Goal: Information Seeking & Learning: Find specific fact

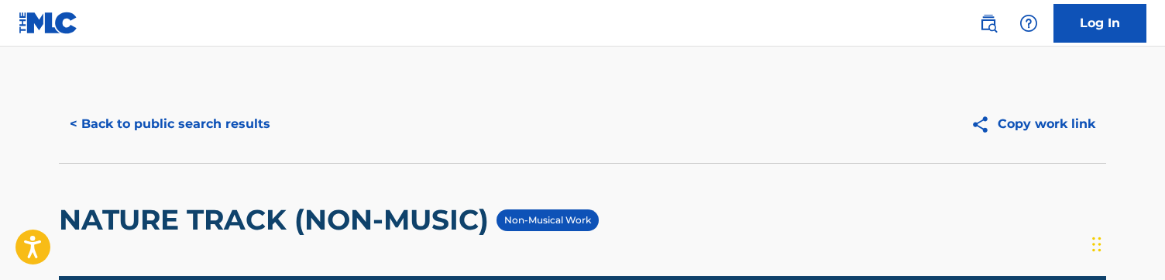
click at [223, 123] on button "< Back to public search results" at bounding box center [170, 124] width 222 height 39
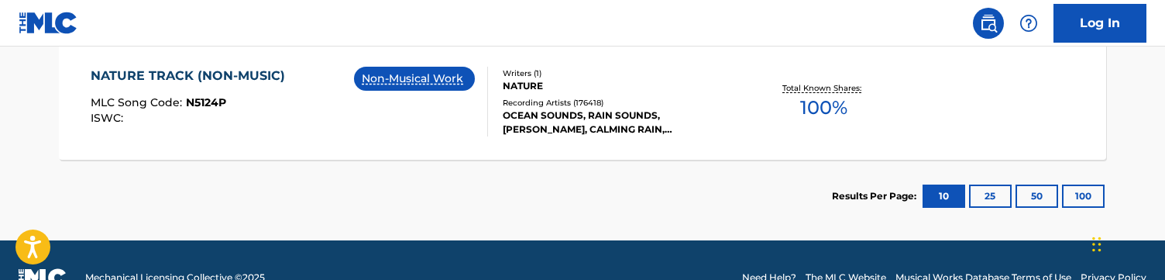
scroll to position [478, 0]
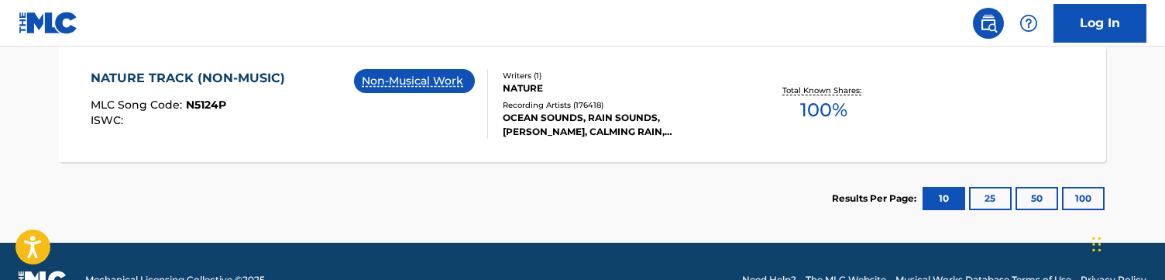
click at [241, 157] on div "NATURE TRACK (NON-MUSIC) MLC Song Code : N5124P ISWC : Non-Musical Work Writers…" at bounding box center [582, 104] width 1047 height 116
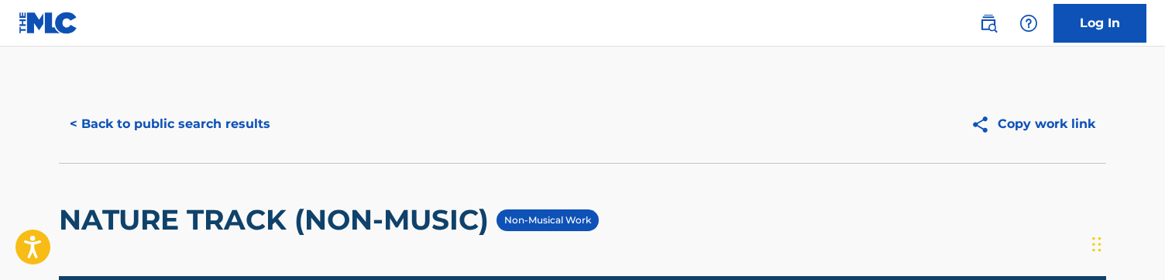
click at [241, 7] on html "Accessibility Screen-Reader Guide, Feedback, and Issue Reporting | New window L…" at bounding box center [582, 140] width 1165 height 280
click at [211, 105] on button "< Back to public search results" at bounding box center [170, 124] width 222 height 39
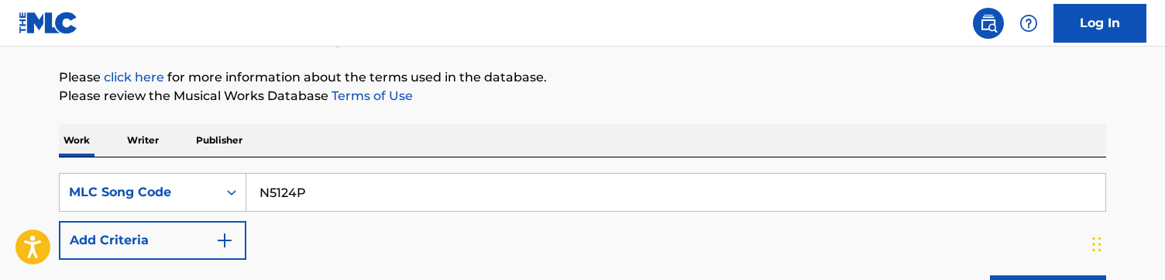
scroll to position [171, 0]
drag, startPoint x: 344, startPoint y: 193, endPoint x: 99, endPoint y: 126, distance: 253.6
paste input "IV83G8"
type input "IV83G8"
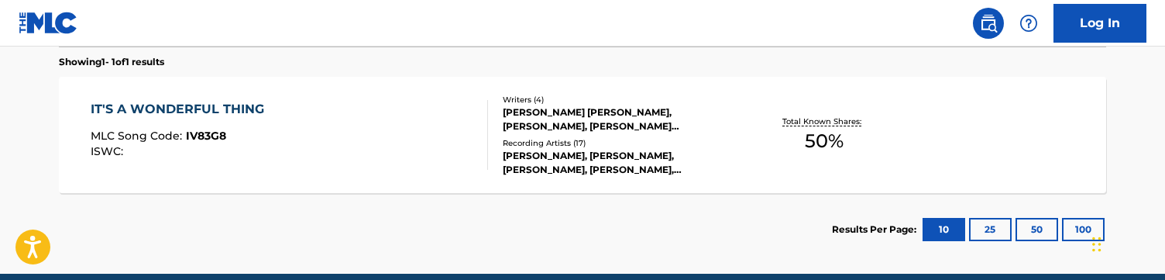
scroll to position [451, 0]
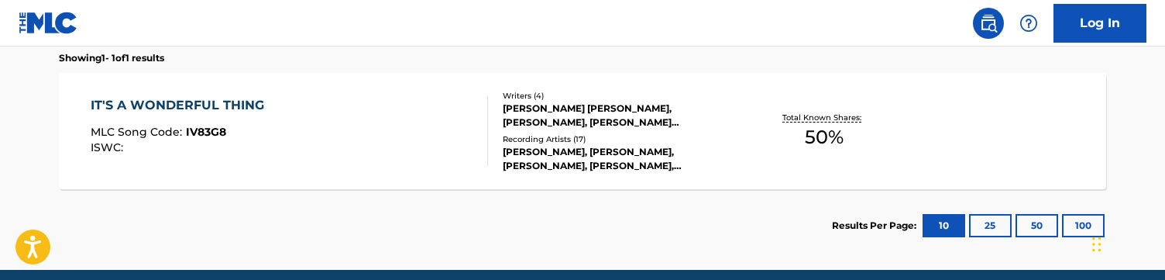
click at [264, 190] on section "Results Per Page: 10 25 50 100" at bounding box center [582, 225] width 1047 height 73
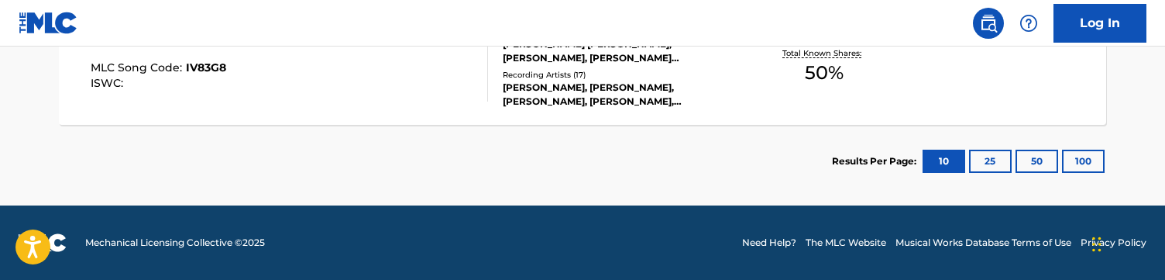
click at [292, 121] on div "IT'S A WONDERFUL THING MLC Song Code : IV83G8 ISWC : Writers ( 4 ) ROBERT BERNA…" at bounding box center [582, 67] width 1047 height 116
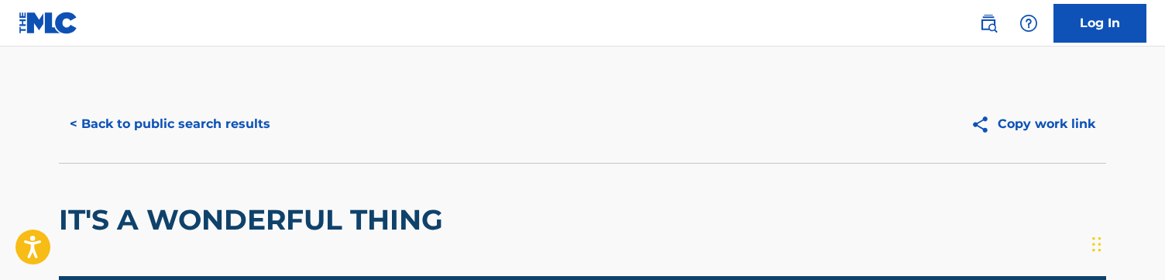
click at [191, 135] on button "< Back to public search results" at bounding box center [170, 124] width 222 height 39
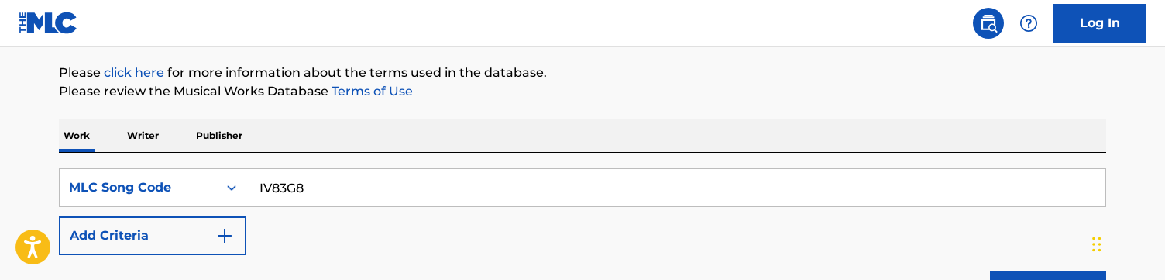
scroll to position [177, 0]
drag, startPoint x: 362, startPoint y: 179, endPoint x: 86, endPoint y: 152, distance: 277.0
click at [86, 152] on div "SearchWithCriteriad81452f2-2e8e-4b76-8a94-9e3506b7e075 MLC Song Code IV83G8 Add…" at bounding box center [582, 234] width 1047 height 164
paste input "Desmond Junior Mendize; Hakeem Tomlin"
type input "Desmond Junior Mendize; Hakeem Tomlin"
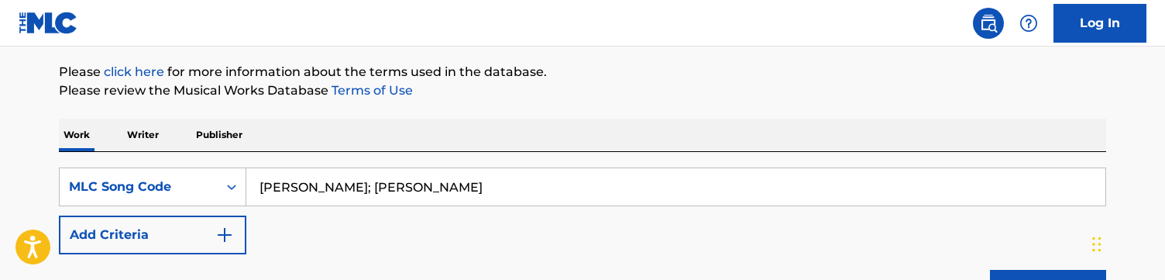
click at [321, 184] on input "Desmond Junior Mendize; Hakeem Tomlin" at bounding box center [675, 186] width 859 height 37
click at [315, 181] on input "Desmond Junior Mendize; Hakeem Tomlin" at bounding box center [675, 186] width 859 height 37
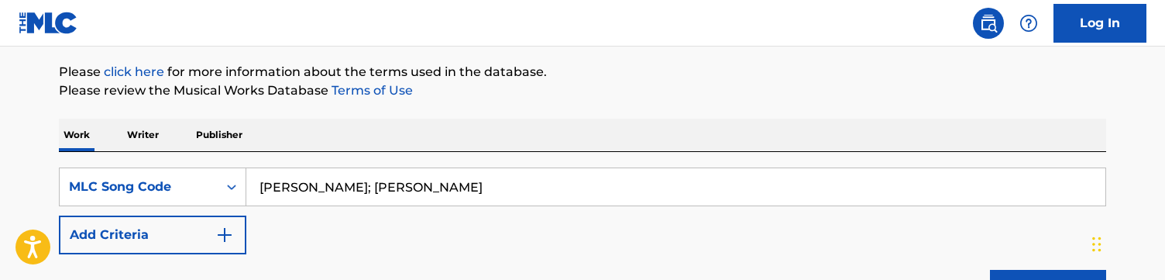
click at [315, 181] on input "Desmond Junior Mendize; Hakeem Tomlin" at bounding box center [675, 186] width 859 height 37
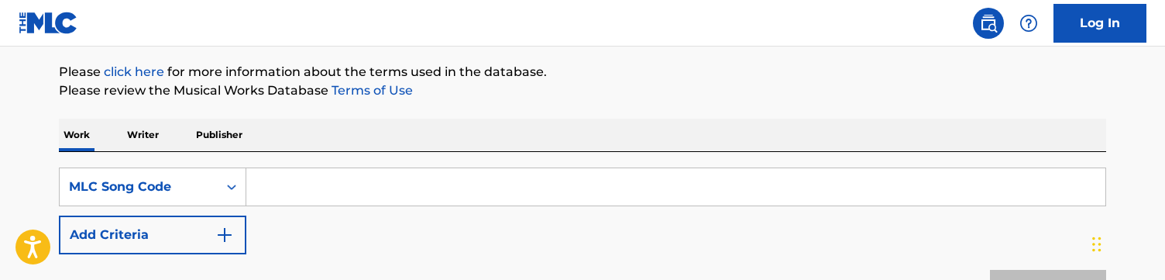
click at [370, 188] on input "Search Form" at bounding box center [675, 186] width 859 height 37
paste input "AVBO23"
type input "AVBO23"
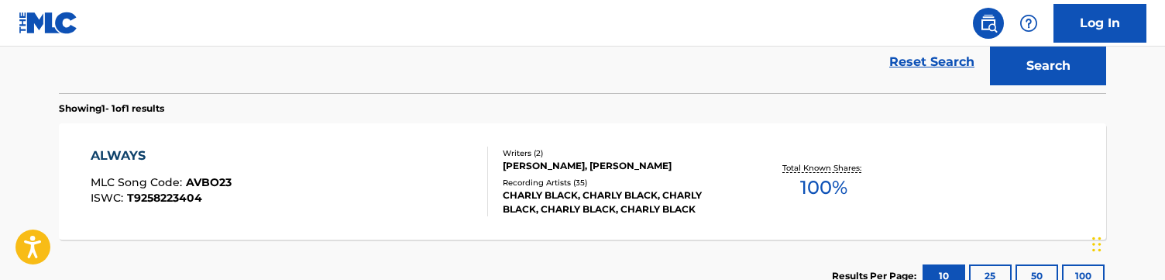
scroll to position [402, 0]
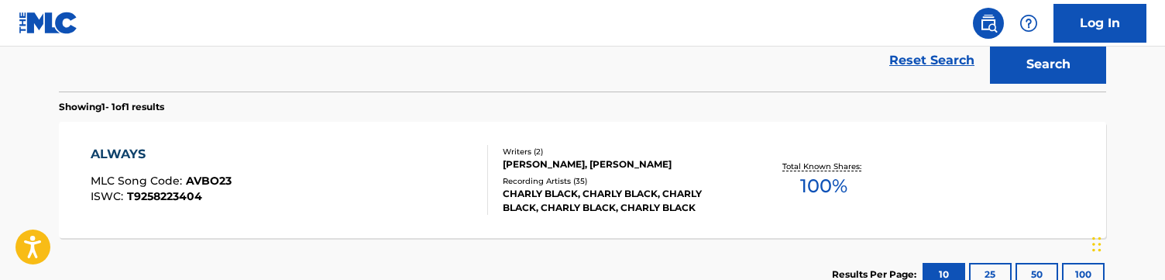
click at [572, 212] on div "CHARLY BLACK, CHARLY BLACK, CHARLY BLACK, CHARLY BLACK, CHARLY BLACK" at bounding box center [620, 201] width 234 height 28
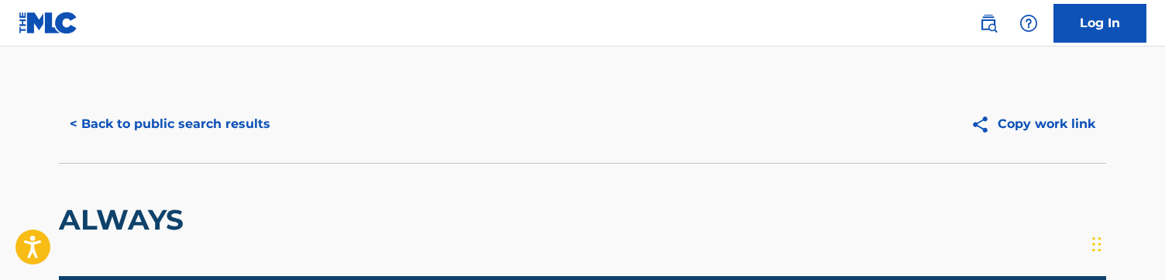
click at [253, 118] on button "< Back to public search results" at bounding box center [170, 124] width 222 height 39
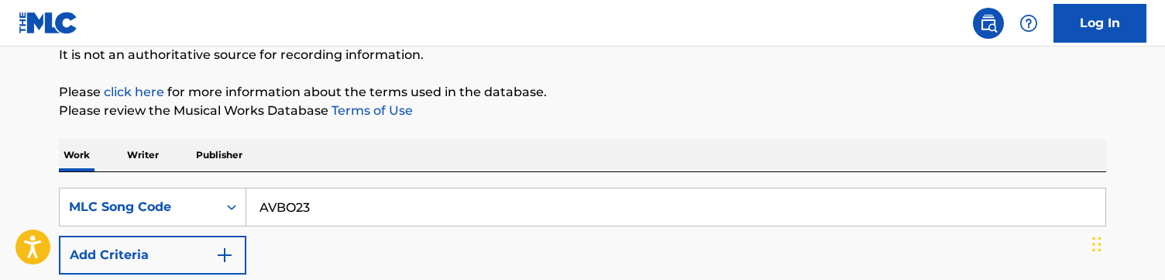
scroll to position [172, 0]
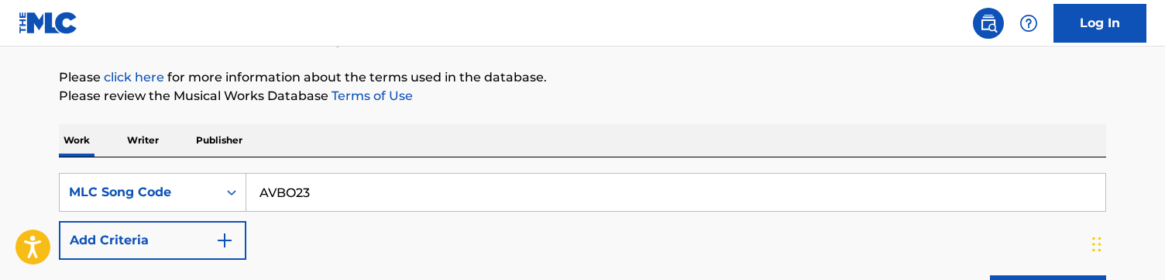
drag, startPoint x: 379, startPoint y: 188, endPoint x: 150, endPoint y: 155, distance: 231.6
paste input "MV0YBF"
type input "MV0YBF"
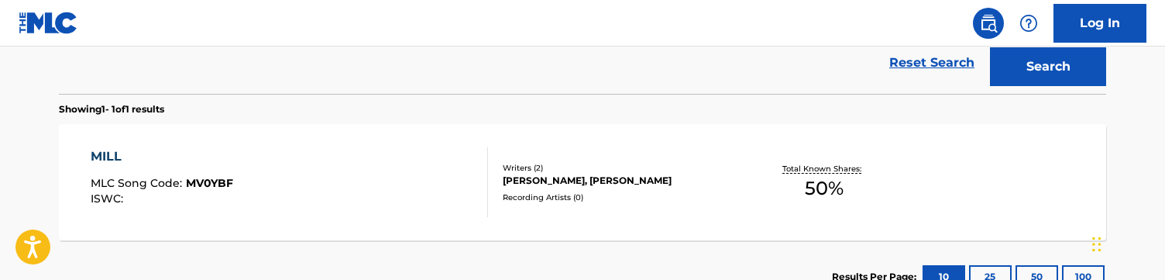
scroll to position [408, 0]
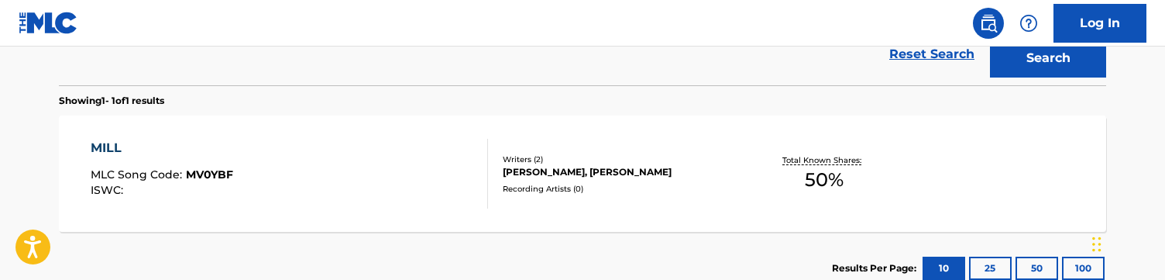
click at [346, 151] on div "MILL MLC Song Code : MV0YBF ISWC :" at bounding box center [290, 174] width 398 height 70
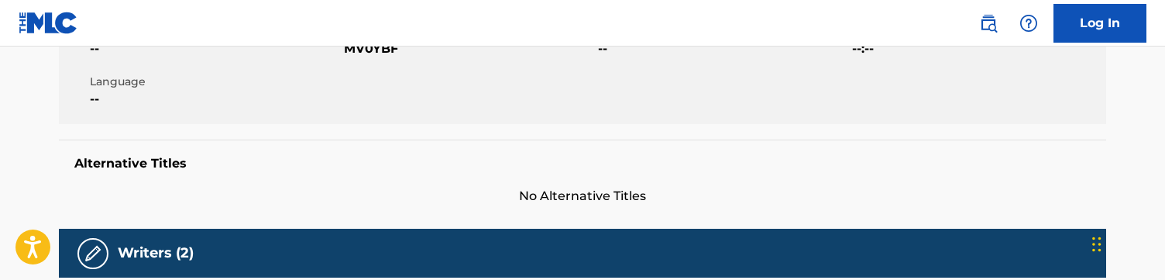
scroll to position [319, 0]
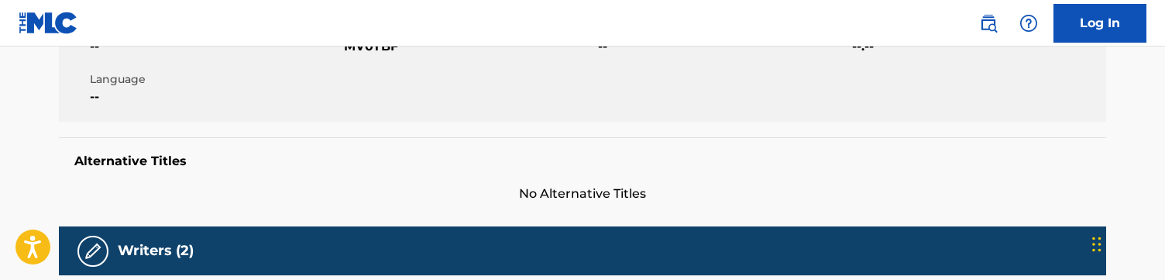
click at [554, 116] on div "Member Work Identifier -- MLC Song Code MV0YBF ISWC -- Duration --:-- Language …" at bounding box center [582, 63] width 1047 height 116
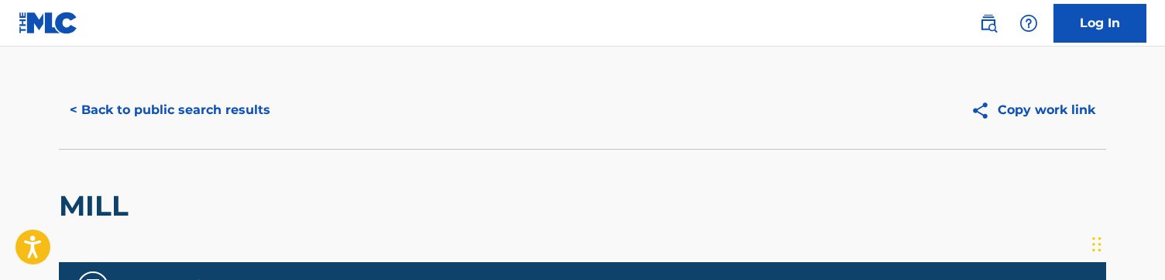
scroll to position [0, 0]
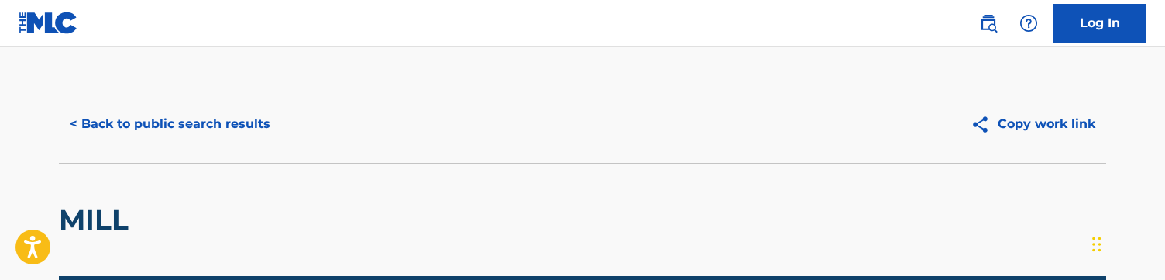
click at [245, 127] on button "< Back to public search results" at bounding box center [170, 124] width 222 height 39
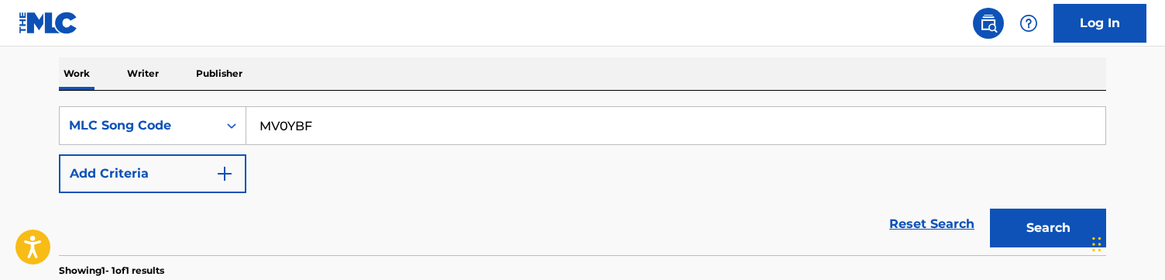
scroll to position [238, 0]
click at [430, 118] on input "MV0YBF" at bounding box center [675, 126] width 859 height 37
paste input "W3M9C"
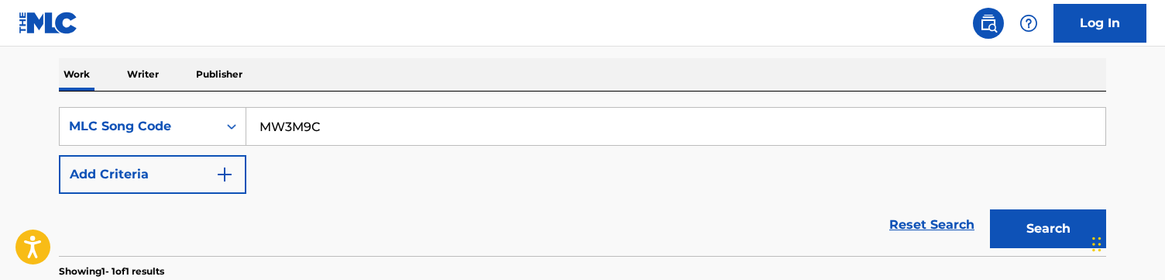
type input "MW3M9C"
drag, startPoint x: 384, startPoint y: 127, endPoint x: 182, endPoint y: 123, distance: 202.1
click at [182, 123] on div "SearchWithCriteriad81452f2-2e8e-4b76-8a94-9e3506b7e075 MLC Song Code MW3M9C" at bounding box center [582, 126] width 1047 height 39
click at [990, 209] on button "Search" at bounding box center [1048, 228] width 116 height 39
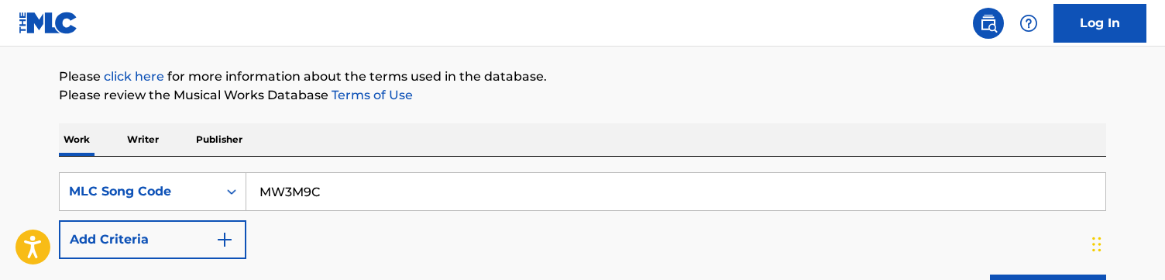
scroll to position [173, 0]
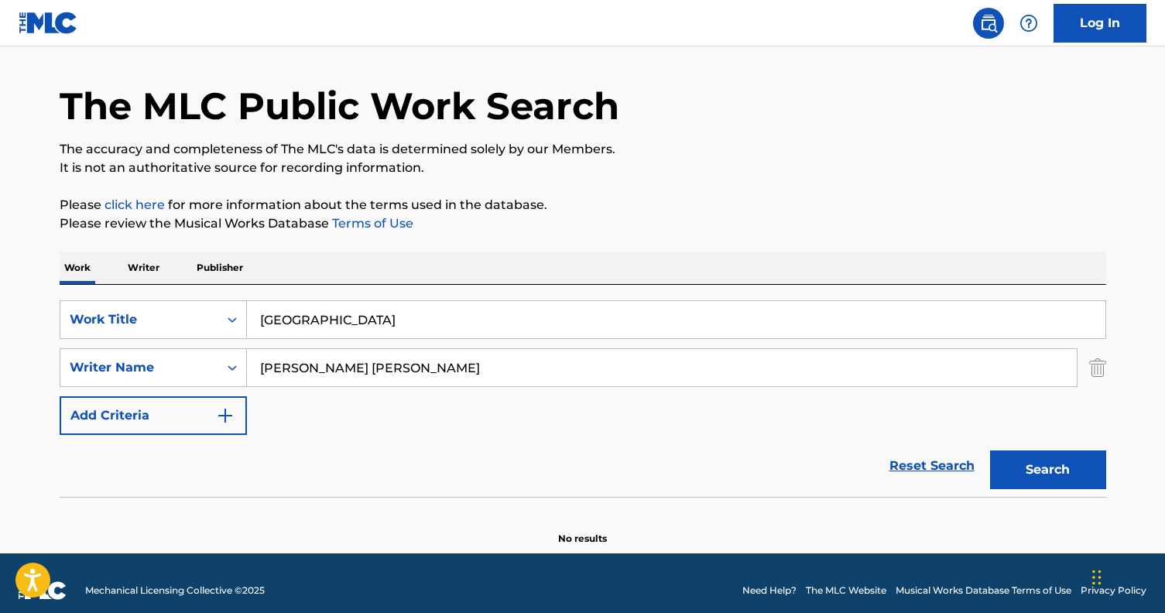
click at [505, 238] on div "The MLC Public Work Search The accuracy and completeness of The MLC's data is d…" at bounding box center [583, 293] width 1084 height 505
click at [566, 235] on div "The MLC Public Work Search The accuracy and completeness of The MLC's data is d…" at bounding box center [583, 293] width 1084 height 505
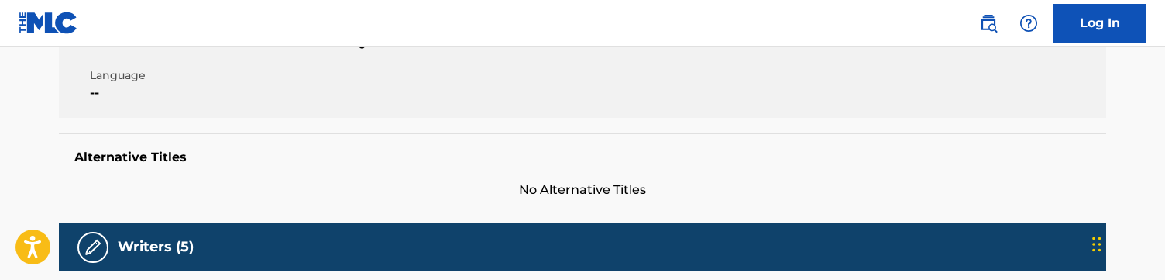
click at [372, 110] on div "Member Work Identifier -- MLC Song Code DQ6IT7 ISWC -- Duration 03:30 Language …" at bounding box center [582, 60] width 1047 height 116
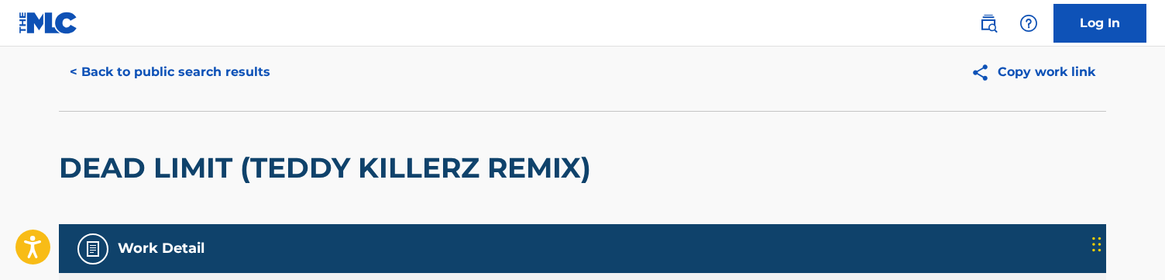
click at [166, 71] on button "< Back to public search results" at bounding box center [170, 72] width 222 height 39
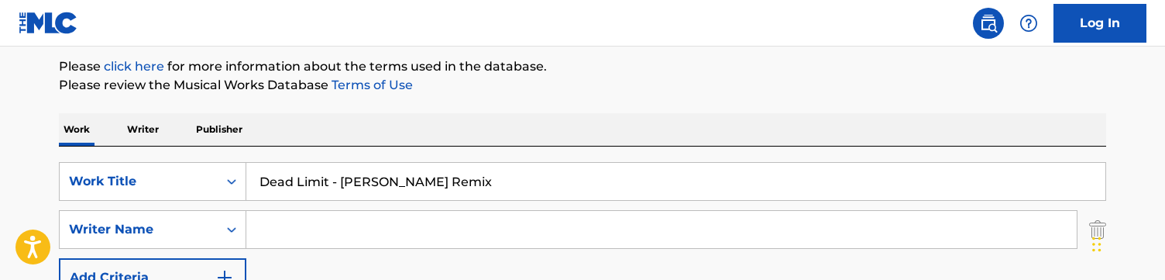
scroll to position [208, 0]
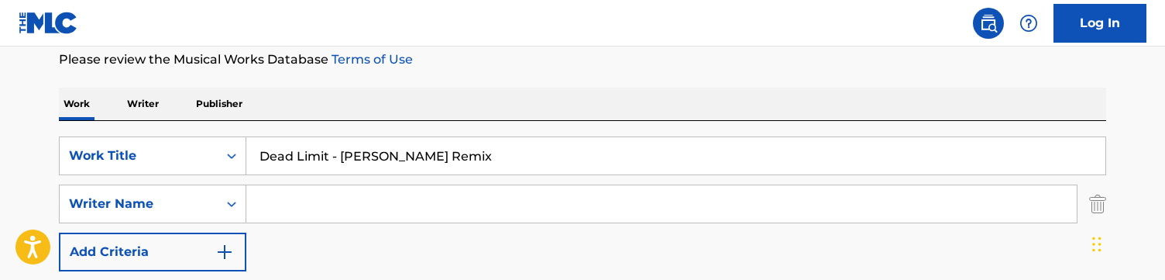
click at [451, 196] on input "Search Form" at bounding box center [661, 203] width 830 height 37
paste input "[PERSON_NAME]"
type input "[PERSON_NAME]"
drag, startPoint x: 513, startPoint y: 157, endPoint x: 232, endPoint y: 98, distance: 287.3
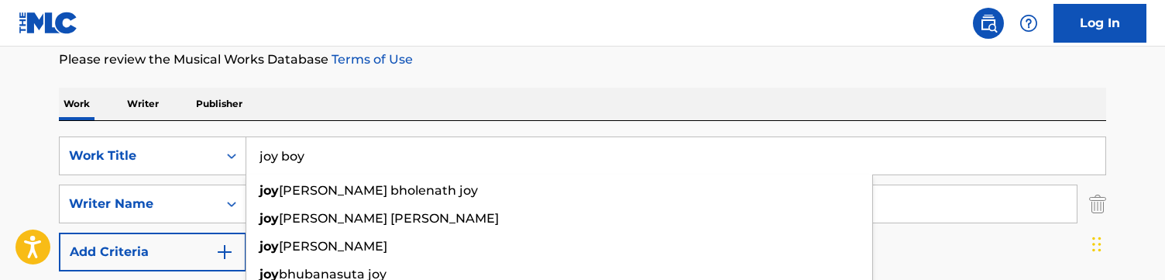
type input "joy boy"
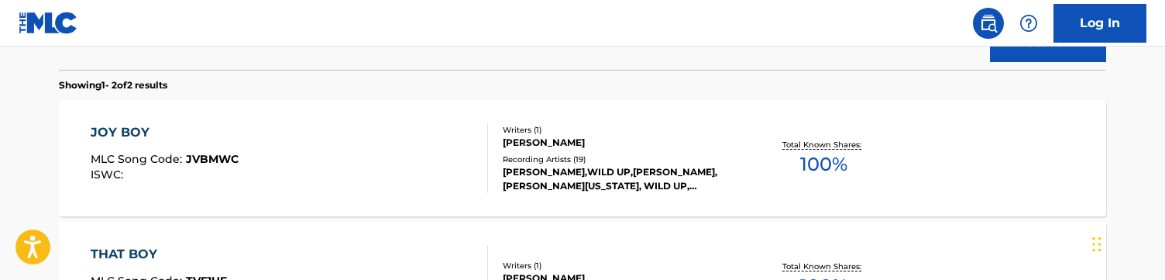
scroll to position [481, 0]
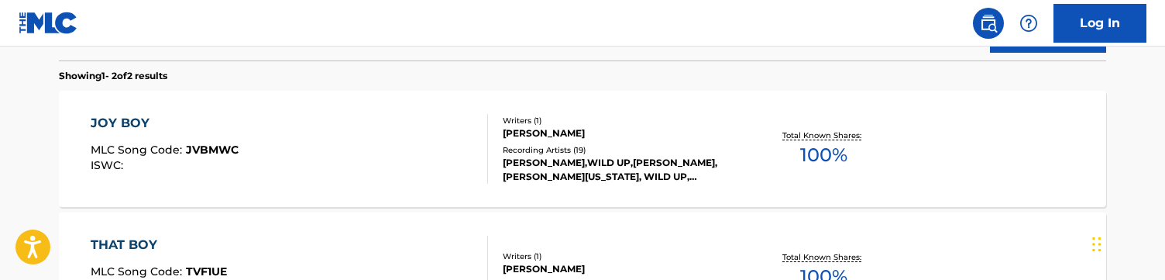
click at [471, 124] on div "JOY BOY MLC Song Code : JVBMWC ISWC :" at bounding box center [290, 149] width 398 height 70
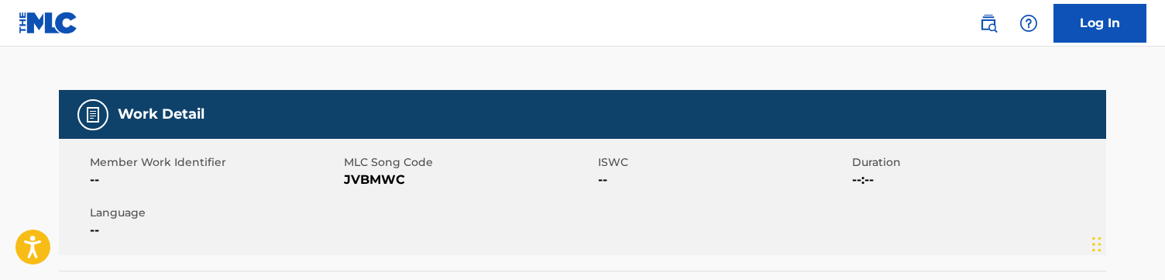
scroll to position [180, 0]
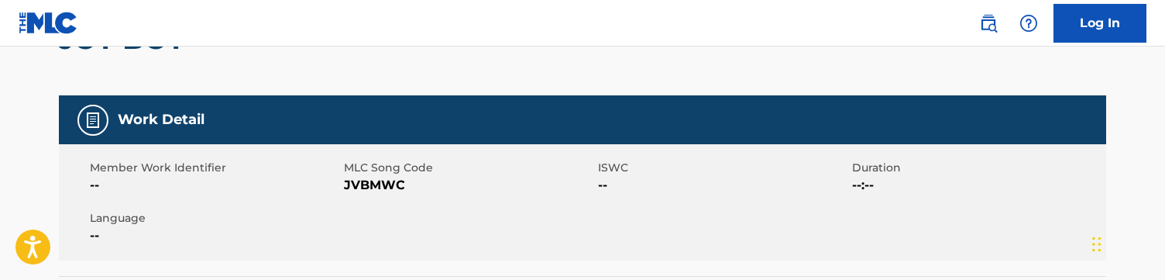
click at [372, 188] on span "JVBMWC" at bounding box center [469, 185] width 250 height 19
copy span "JVBMWC"
